Goal: Transaction & Acquisition: Purchase product/service

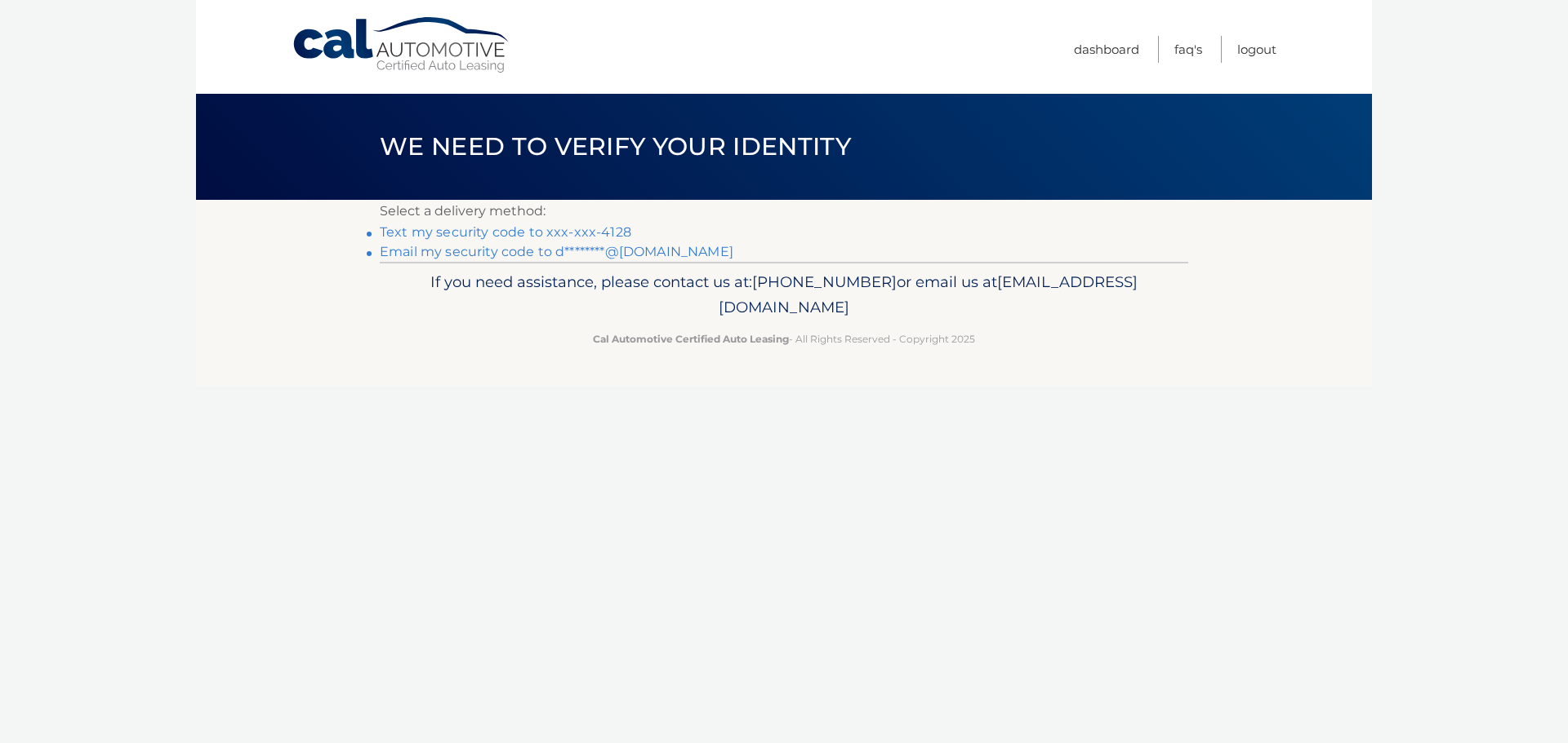
click at [587, 236] on link "Text my security code to xxx-xxx-4128" at bounding box center [505, 232] width 252 height 15
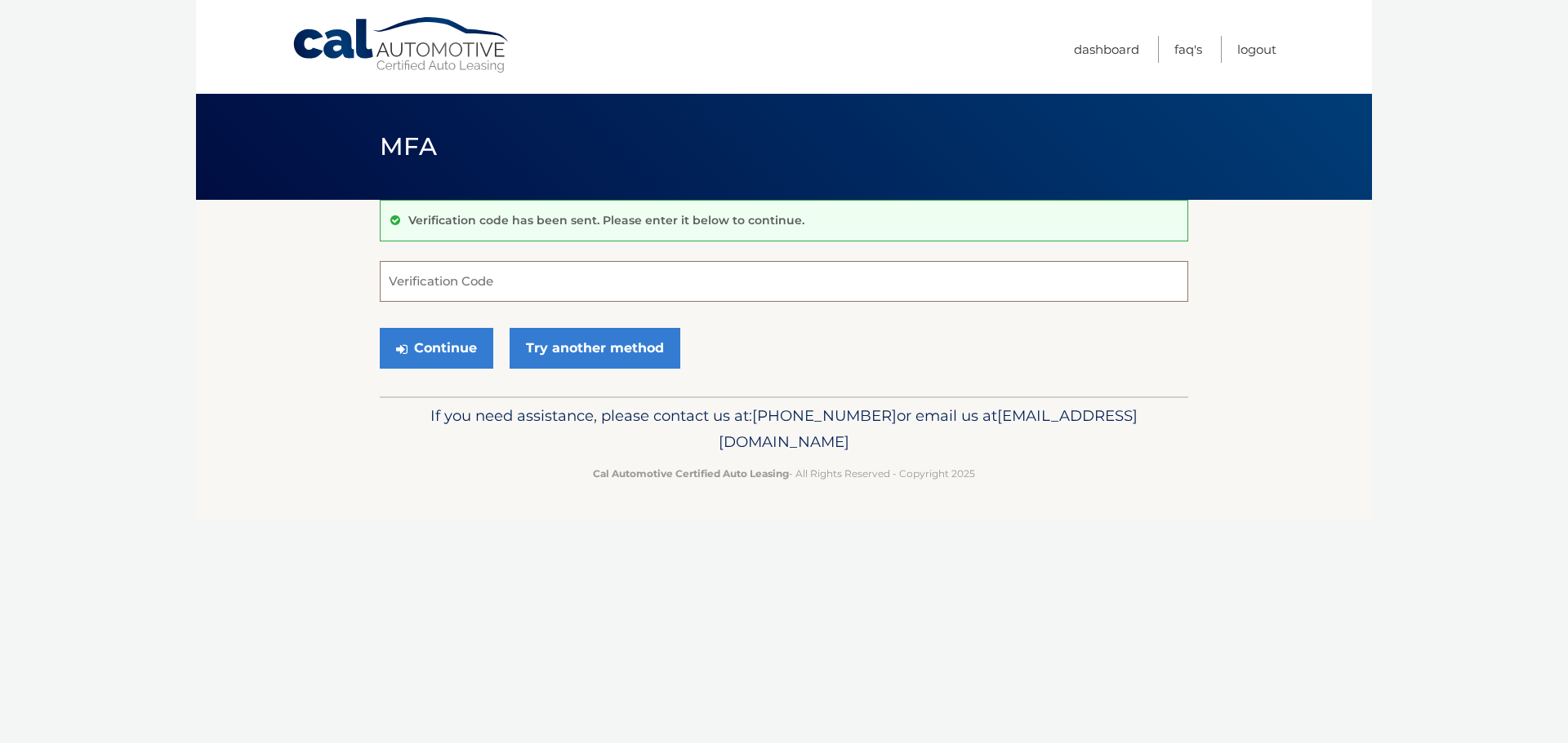
click at [552, 280] on input "Verification Code" at bounding box center [783, 281] width 808 height 41
type input "806179"
click at [446, 339] on button "Continue" at bounding box center [436, 349] width 113 height 41
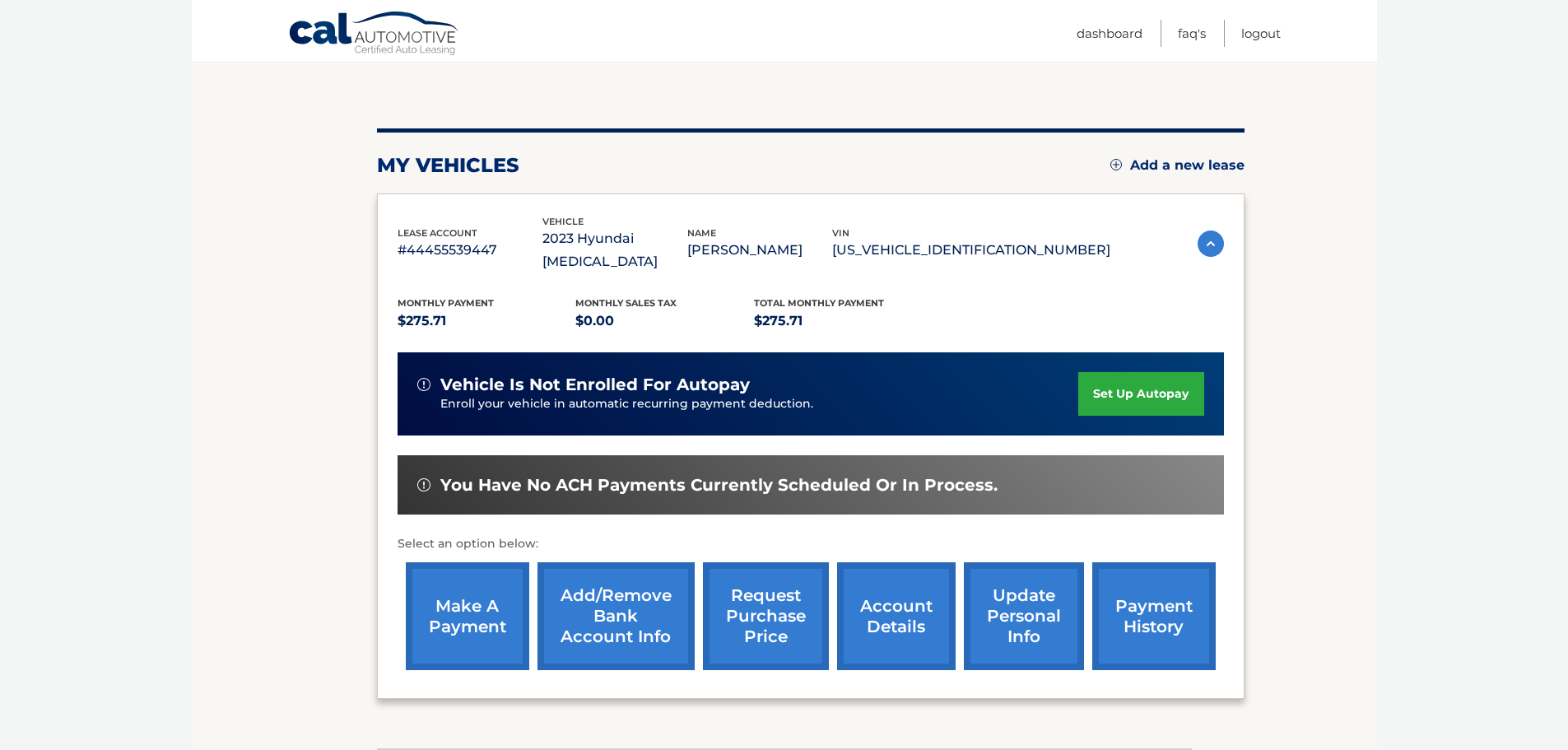
scroll to position [164, 0]
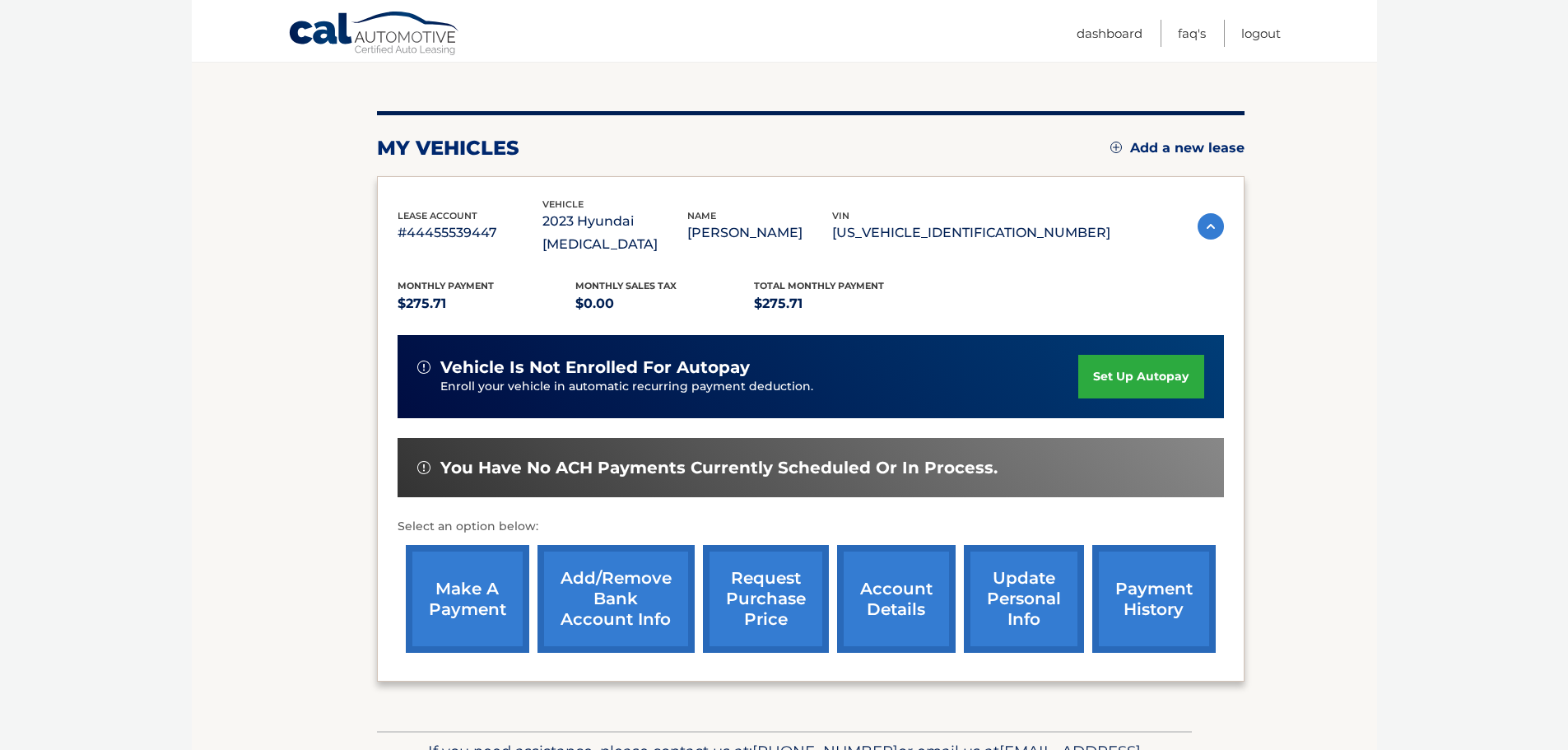
click at [477, 586] on link "make a payment" at bounding box center [467, 599] width 123 height 108
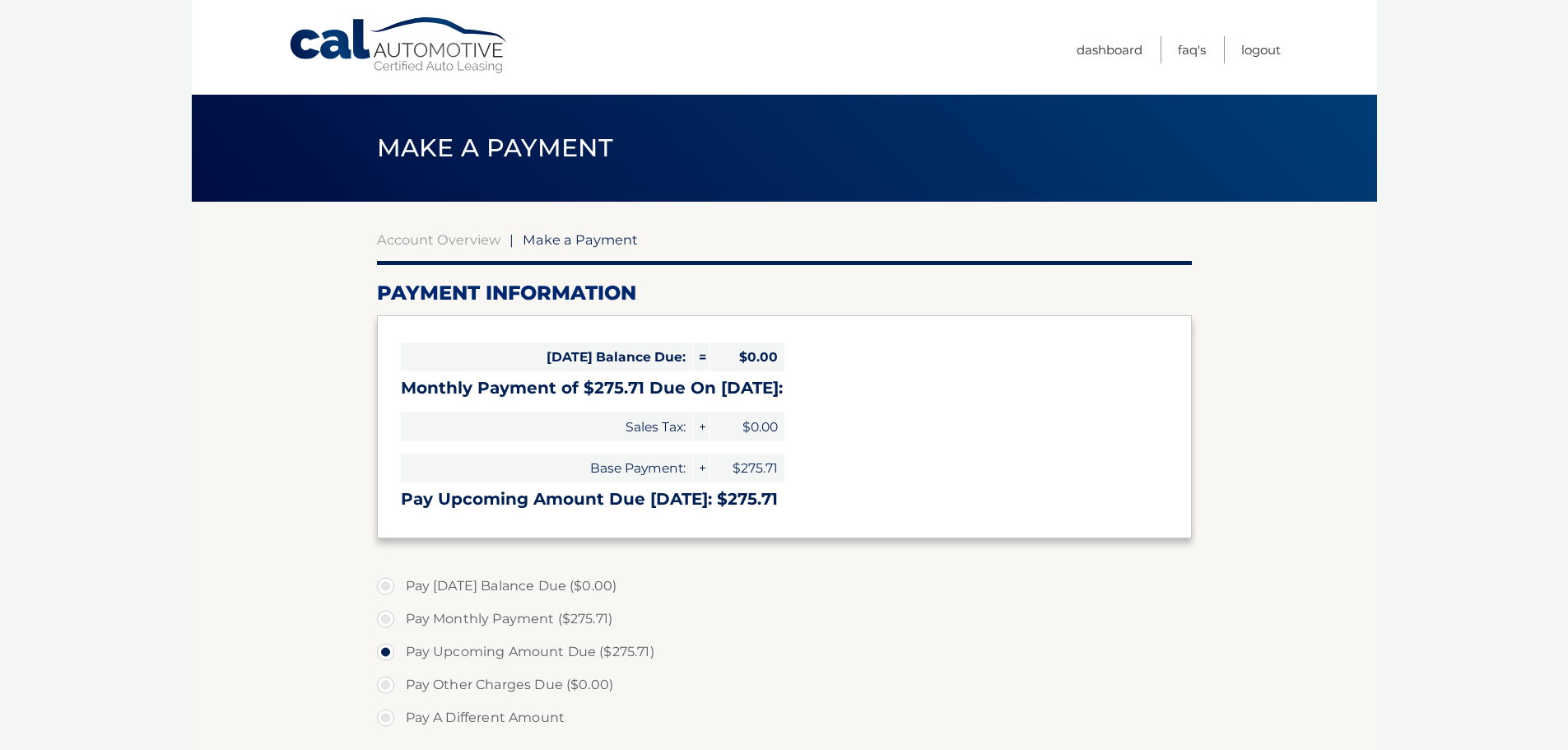
select select "NDNkYTY4MGMtOTZkZS00MWM4LTljNmYtN2Y1MTcyNzRlMDM0"
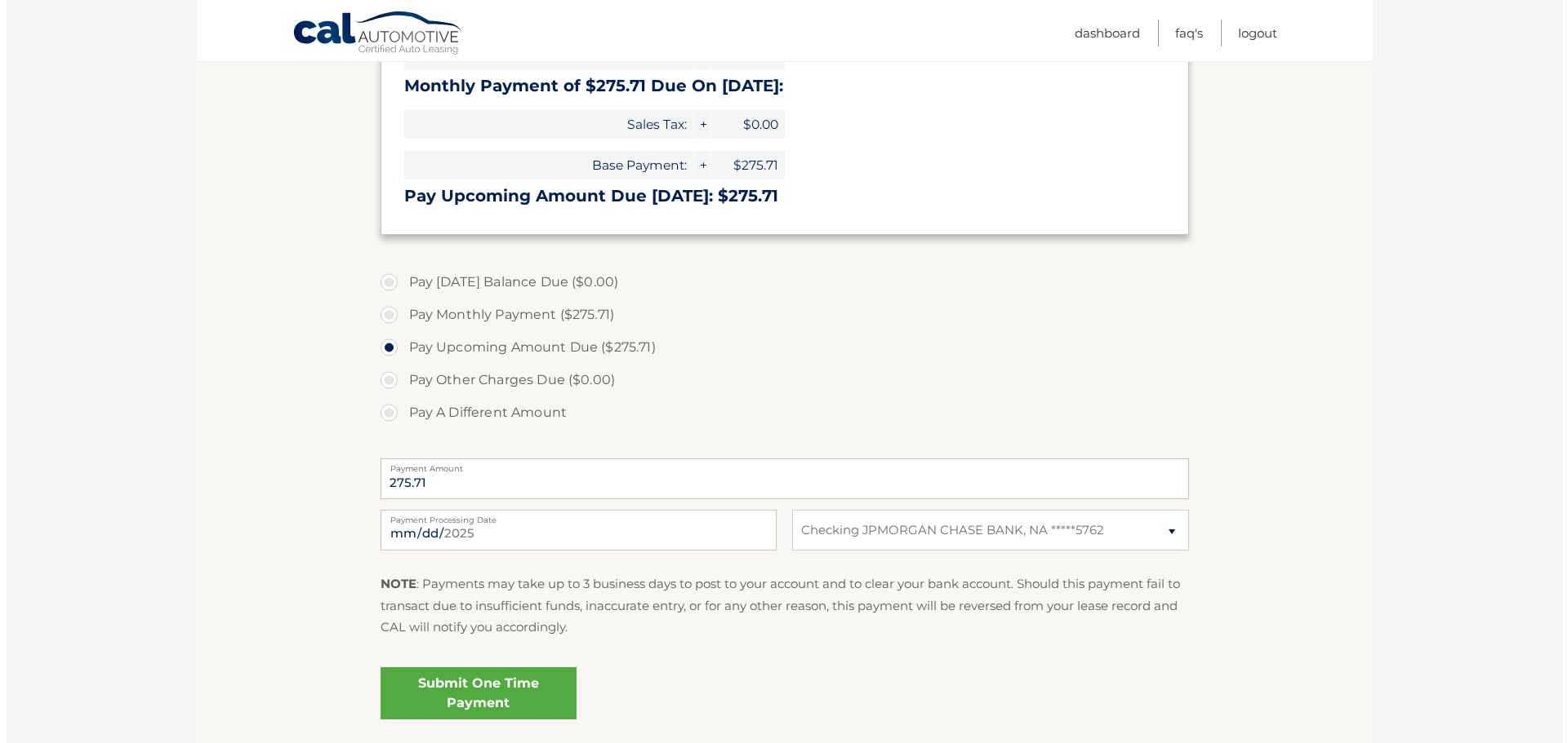
scroll to position [408, 0]
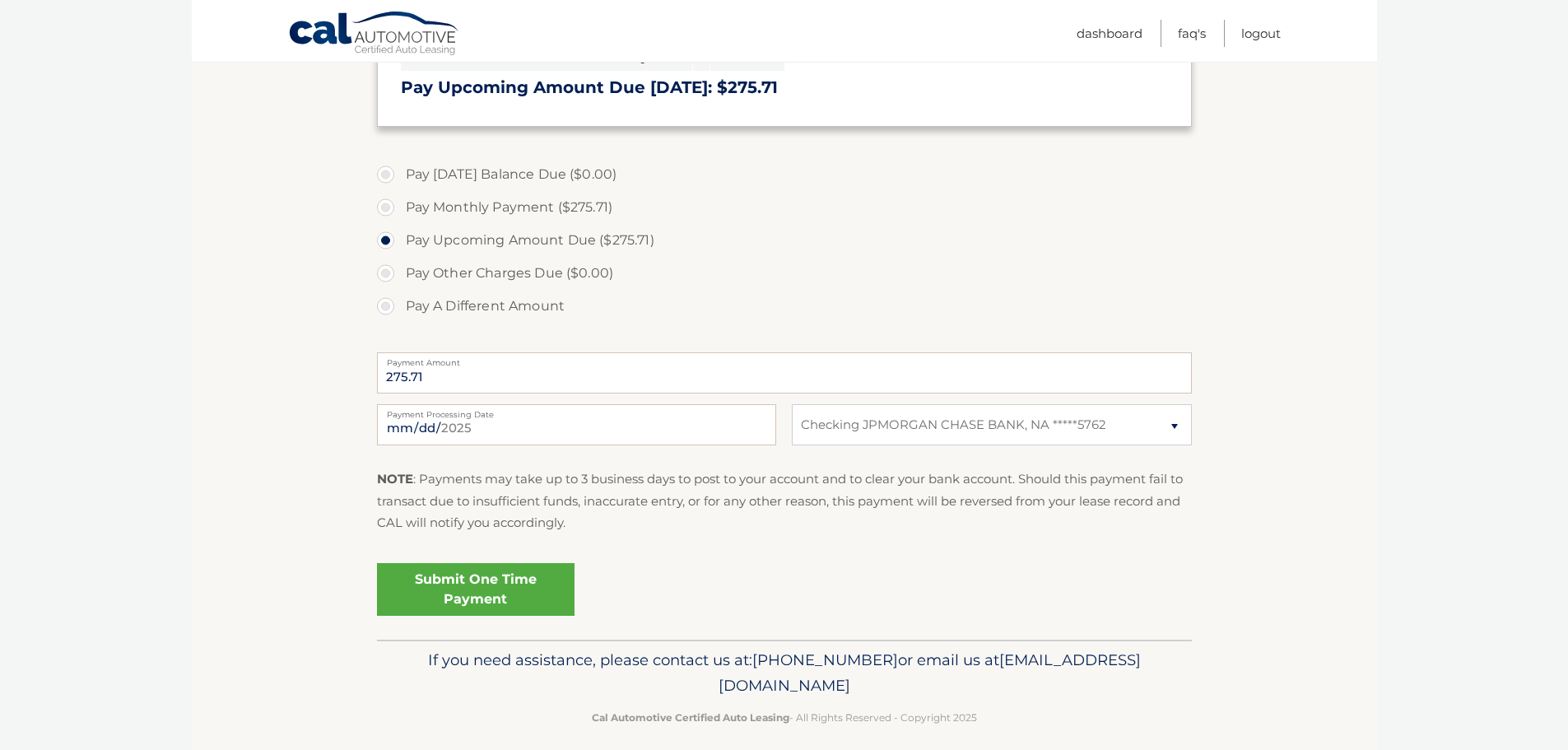
click at [468, 585] on link "Submit One Time Payment" at bounding box center [476, 590] width 198 height 53
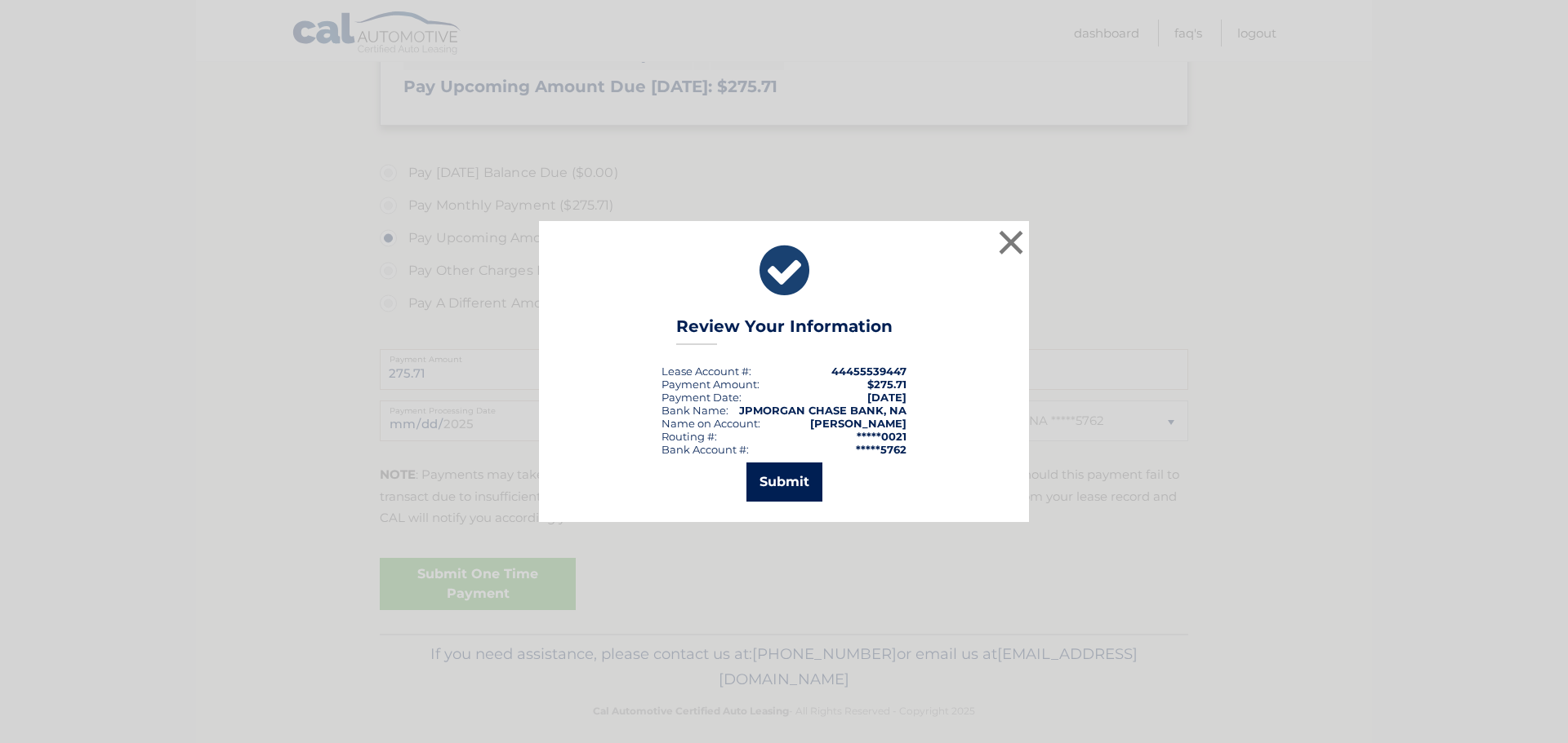
click at [755, 483] on button "Submit" at bounding box center [784, 482] width 76 height 39
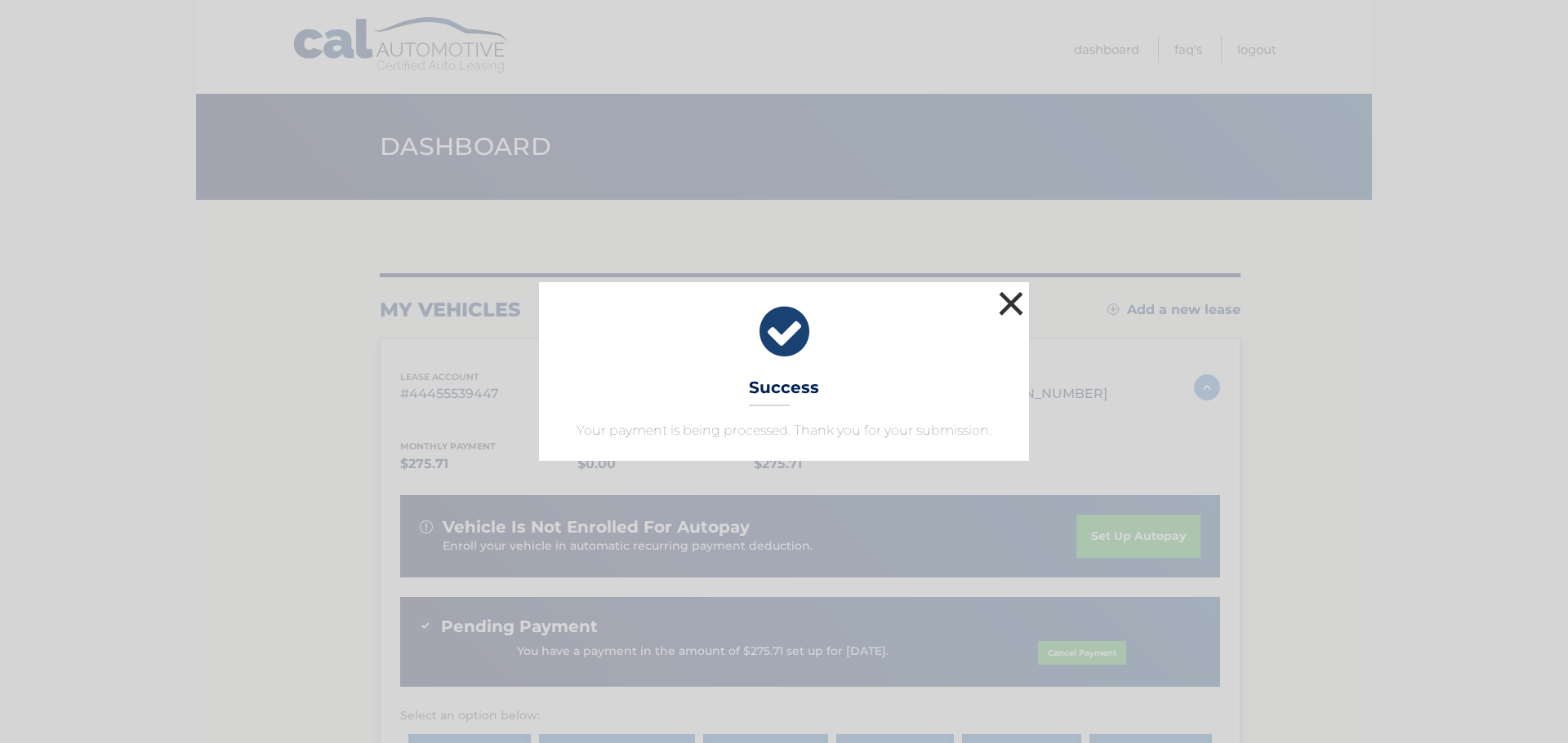
click at [1010, 309] on button "×" at bounding box center [1010, 303] width 33 height 33
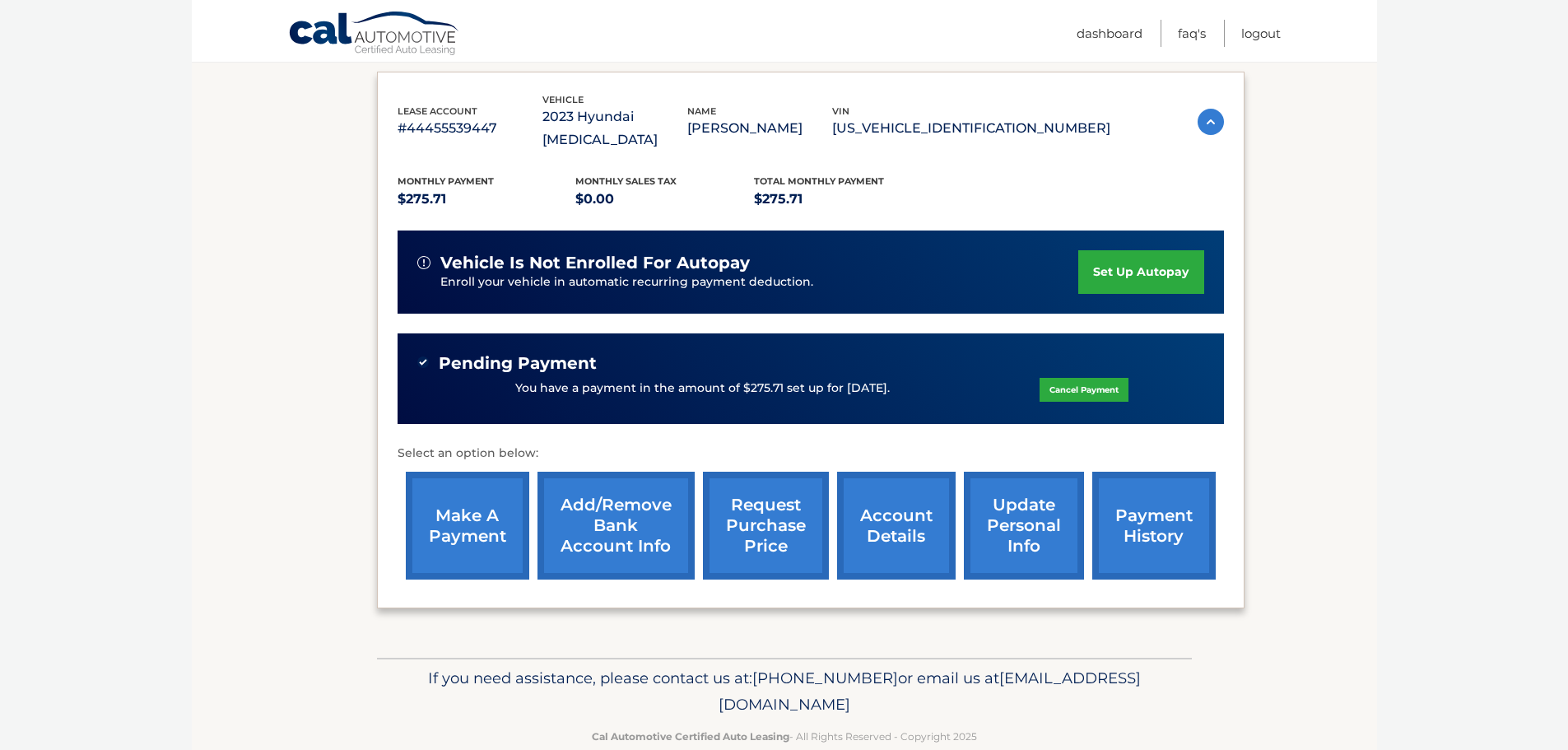
scroll to position [280, 0]
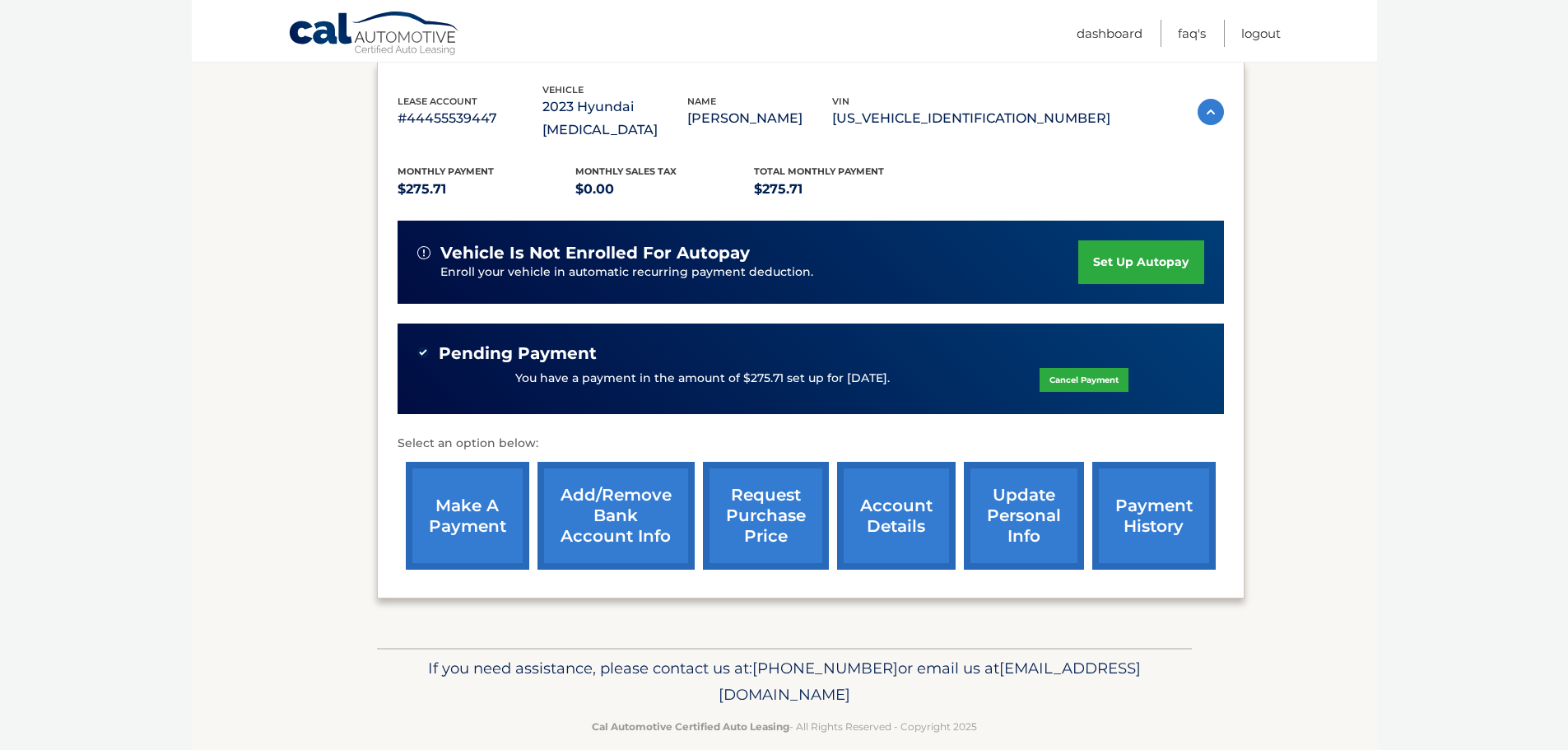
click at [914, 490] on link "account details" at bounding box center [896, 516] width 118 height 108
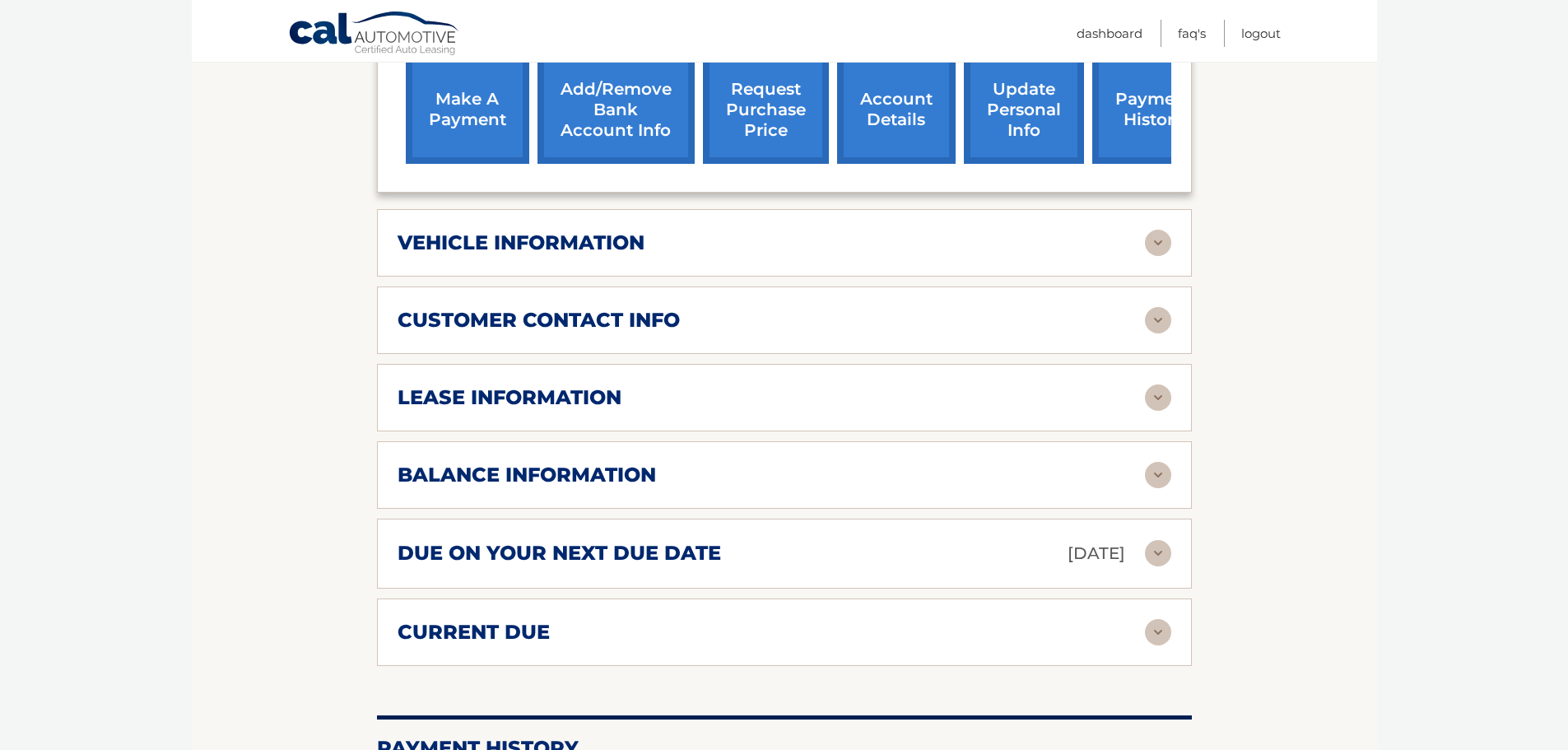
scroll to position [741, 0]
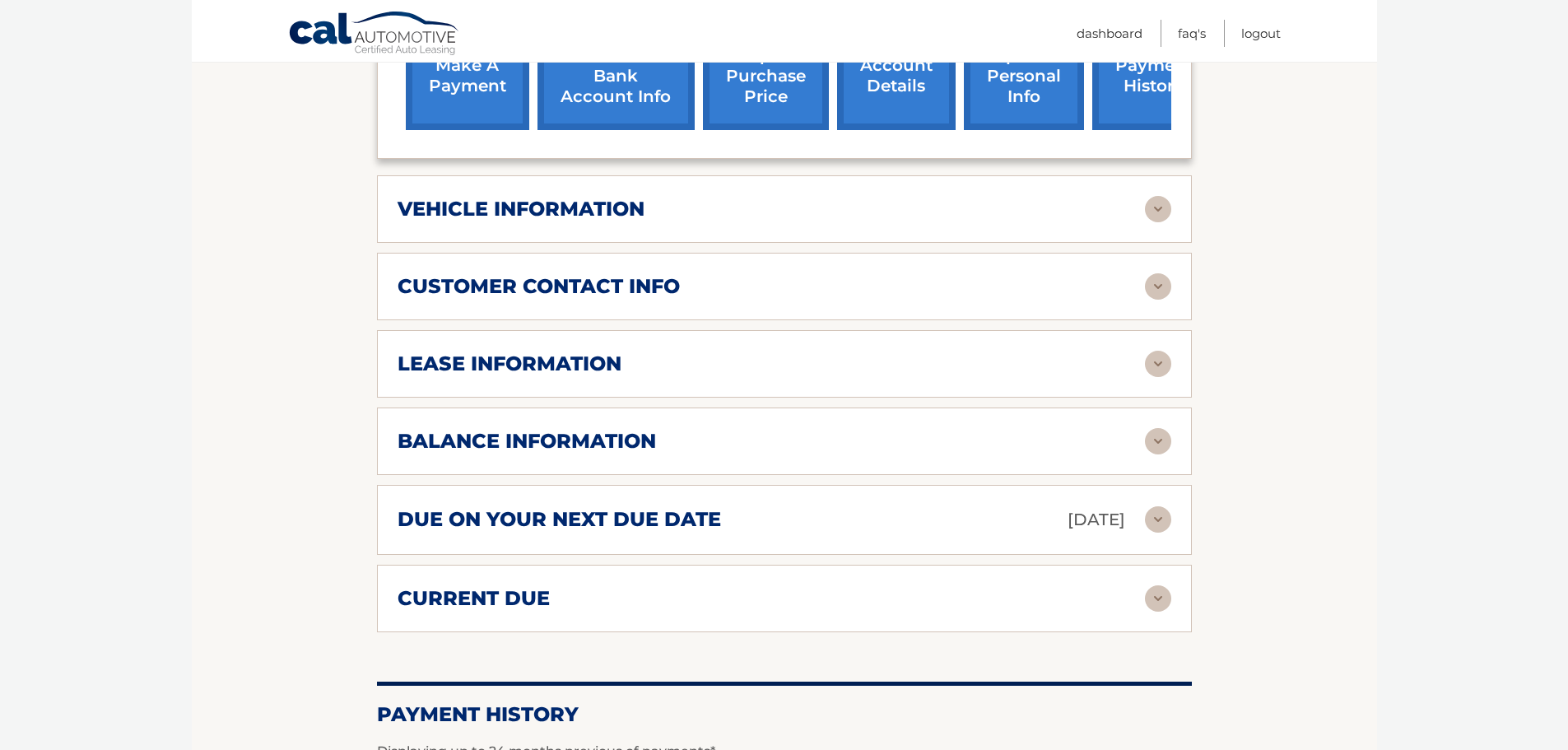
click at [1166, 429] on img at bounding box center [1157, 441] width 26 height 26
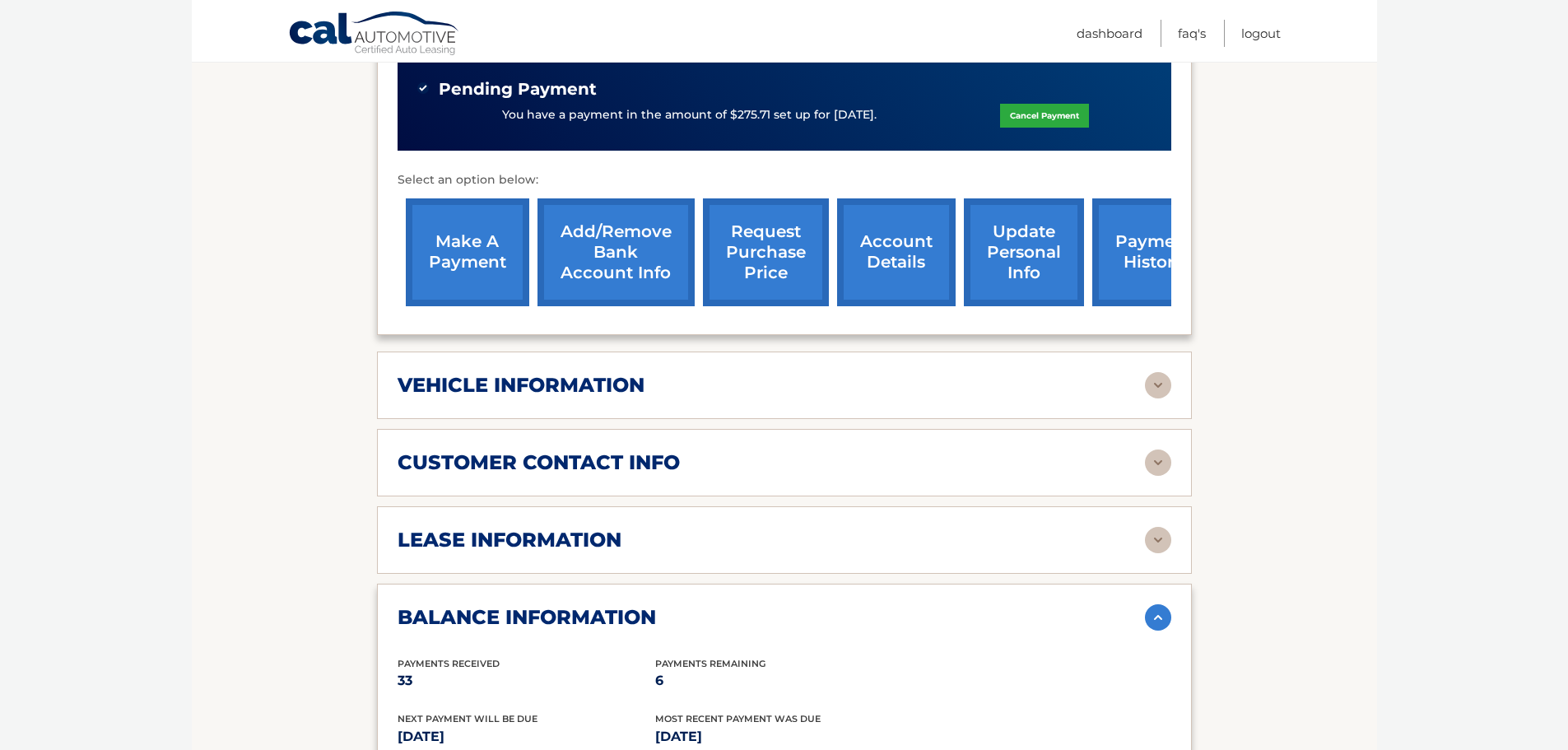
scroll to position [412, 0]
